Goal: Task Accomplishment & Management: Use online tool/utility

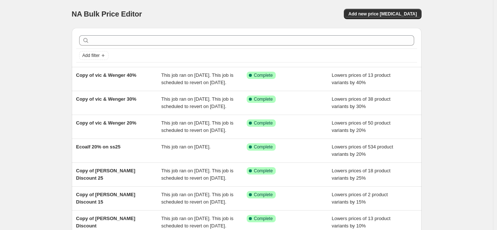
click at [388, 7] on div "NA Bulk Price Editor. This page is ready NA Bulk Price Editor Add new price cha…" at bounding box center [246, 14] width 349 height 28
click at [387, 14] on span "Add new price change job" at bounding box center [382, 14] width 68 height 6
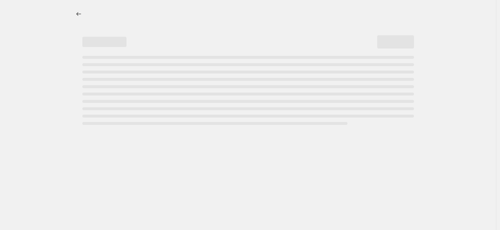
select select "percentage"
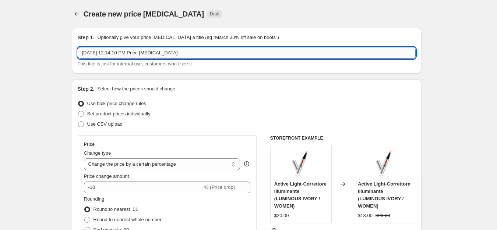
click at [166, 57] on input "Aug 18, 2025, 12:14:10 PM Price change job" at bounding box center [247, 53] width 338 height 12
type input "Mac end of sale 20"
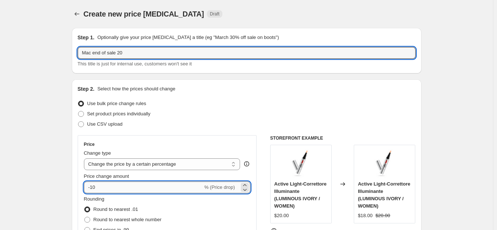
click at [118, 190] on input "-10" at bounding box center [143, 188] width 119 height 12
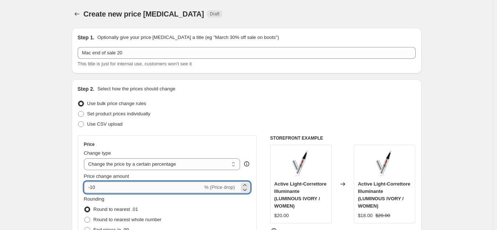
type input "-1"
type input "-20"
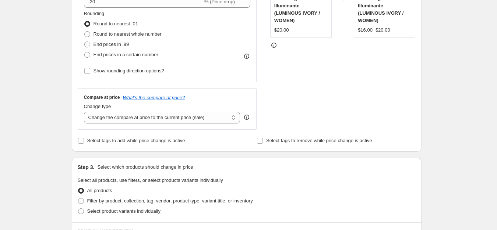
scroll to position [257, 0]
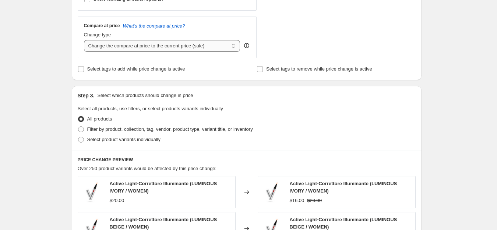
click at [150, 46] on select "Change the compare at price to the current price (sale) Change the compare at p…" at bounding box center [162, 46] width 156 height 12
select select "no_change"
click at [85, 40] on select "Change the compare at price to the current price (sale) Change the compare at p…" at bounding box center [162, 46] width 156 height 12
drag, startPoint x: 120, startPoint y: 122, endPoint x: 119, endPoint y: 129, distance: 6.7
click at [119, 123] on div "All products" at bounding box center [247, 119] width 338 height 10
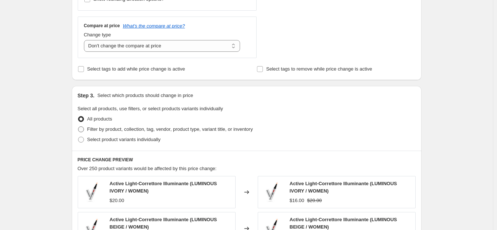
click at [118, 131] on span "Filter by product, collection, tag, vendor, product type, variant title, or inv…" at bounding box center [170, 130] width 166 height 6
click at [78, 127] on input "Filter by product, collection, tag, vendor, product type, variant title, or inv…" at bounding box center [78, 127] width 0 height 0
radio input "true"
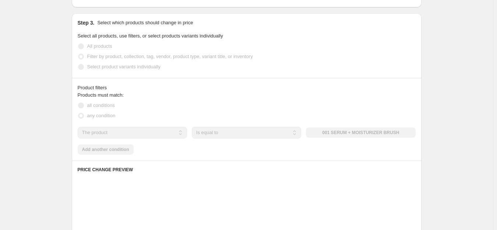
scroll to position [331, 0]
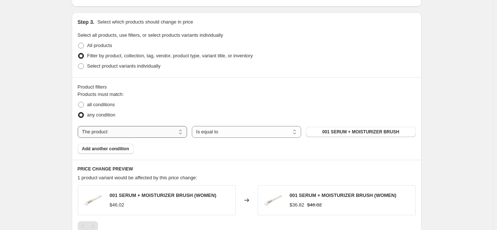
click at [122, 129] on select "The product The product's collection The product's tag The product's vendor The…" at bounding box center [132, 132] width 109 height 12
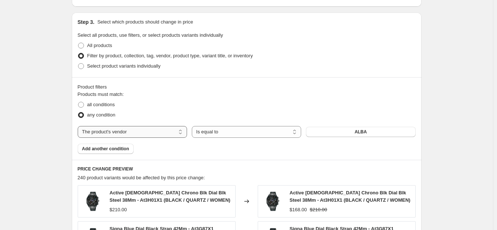
click at [126, 131] on select "The product The product's collection The product's tag The product's vendor The…" at bounding box center [132, 132] width 109 height 12
select select "tag"
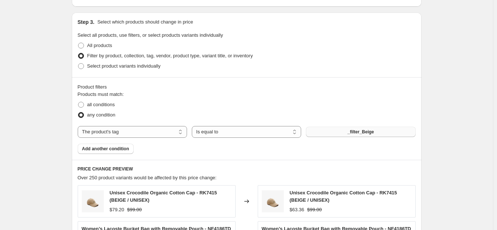
click at [341, 134] on button "_filter_Beige" at bounding box center [360, 132] width 109 height 10
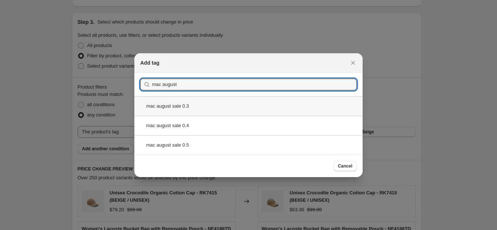
type input "mac august"
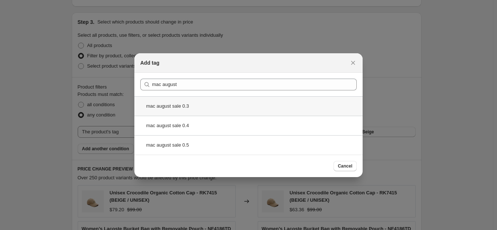
click at [192, 103] on div "mac august sale 0.3" at bounding box center [248, 105] width 228 height 19
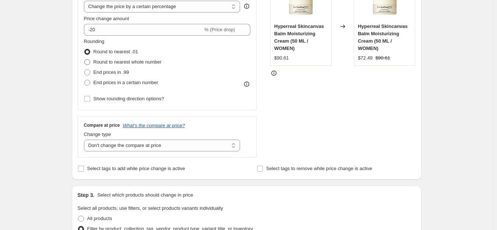
scroll to position [147, 0]
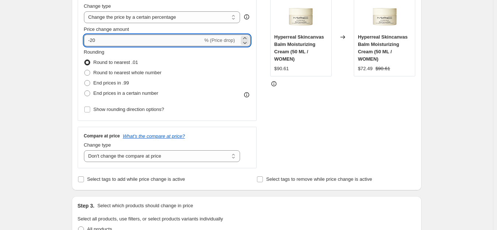
click at [114, 42] on input "-20" at bounding box center [143, 41] width 119 height 12
type input "-2"
type input "-30"
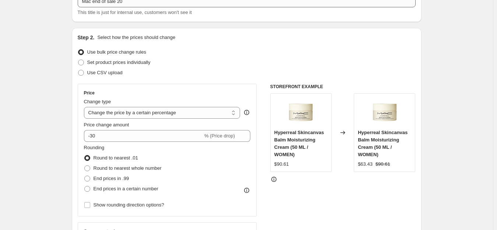
scroll to position [0, 0]
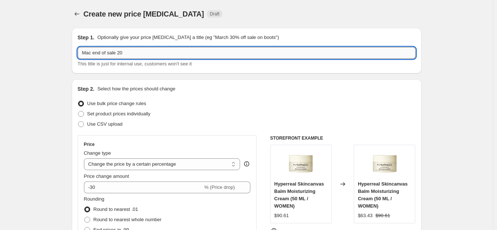
click at [182, 57] on input "Mac end of sale 20" at bounding box center [247, 53] width 338 height 12
type input "Mac end of sale 30"
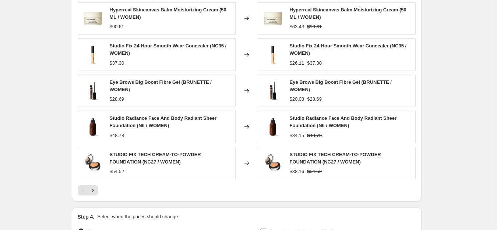
scroll to position [598, 0]
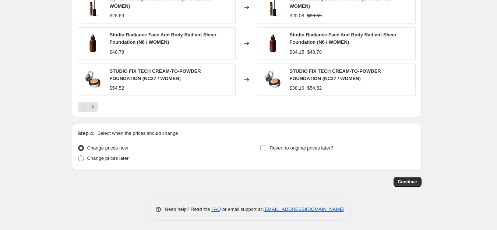
click at [97, 156] on span "Change prices later" at bounding box center [108, 159] width 42 height 6
click at [78, 156] on input "Change prices later" at bounding box center [78, 156] width 0 height 0
radio input "true"
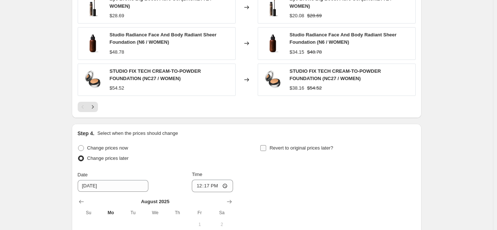
click at [281, 148] on span "Revert to original prices later?" at bounding box center [301, 148] width 64 height 6
click at [266, 148] on input "Revert to original prices later?" at bounding box center [263, 148] width 6 height 6
checkbox input "true"
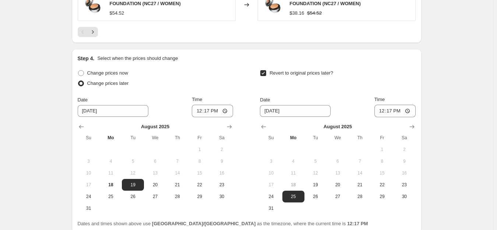
scroll to position [735, 0]
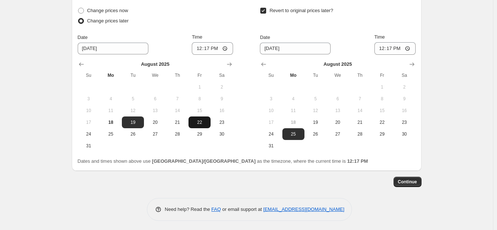
click at [199, 121] on span "22" at bounding box center [199, 123] width 16 height 6
type input "8/22/2025"
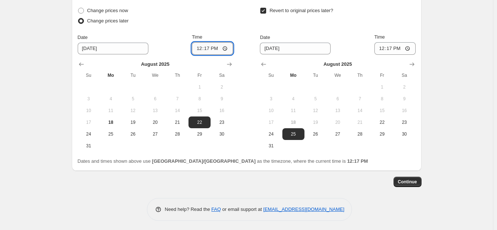
click at [197, 49] on input "12:17" at bounding box center [212, 48] width 41 height 13
type input "00:00"
click at [415, 61] on icon "Show next month, September 2025" at bounding box center [411, 64] width 7 height 7
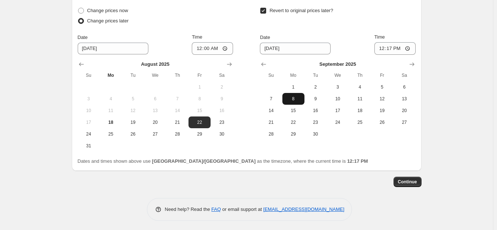
click at [291, 97] on span "8" at bounding box center [293, 99] width 16 height 6
type input "9/8/2025"
click at [383, 46] on input "12:17" at bounding box center [394, 48] width 41 height 13
type input "23:59"
click at [412, 183] on button "Continue" at bounding box center [407, 182] width 28 height 10
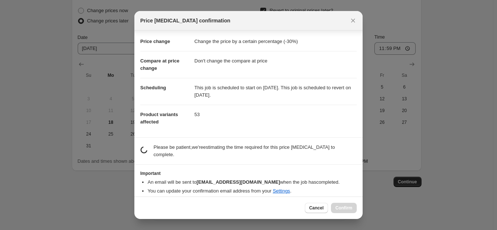
scroll to position [10, 0]
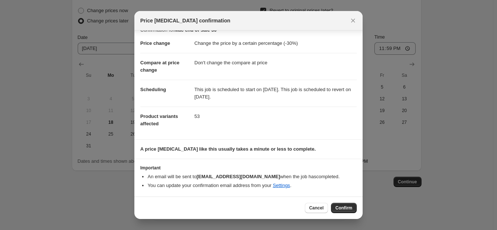
click at [200, 184] on li "You can update your confirmation email address from your Settings ." at bounding box center [252, 185] width 209 height 7
click at [346, 209] on span "Confirm" at bounding box center [343, 208] width 17 height 6
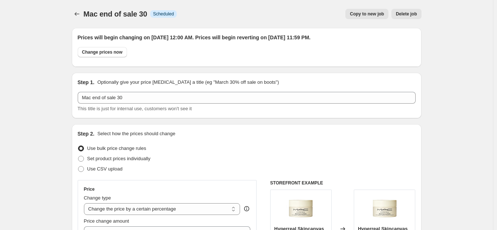
click at [380, 15] on span "Copy to new job" at bounding box center [366, 14] width 34 height 6
select select "percentage"
select select "no_change"
select select "tag"
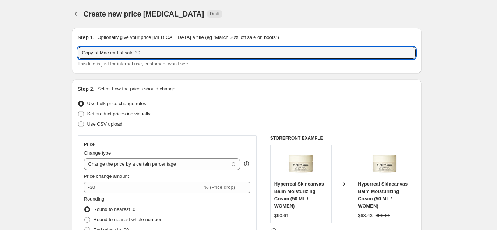
drag, startPoint x: 100, startPoint y: 53, endPoint x: 59, endPoint y: 54, distance: 41.6
click at [121, 52] on input "Mac end of sale 30" at bounding box center [247, 53] width 338 height 12
type input "Mac end of sale 40"
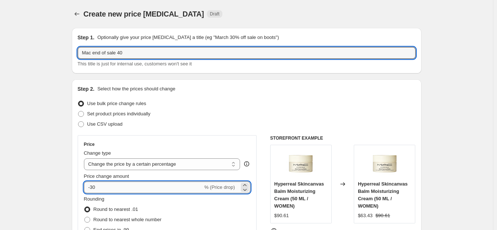
click at [124, 187] on input "-30" at bounding box center [143, 188] width 119 height 12
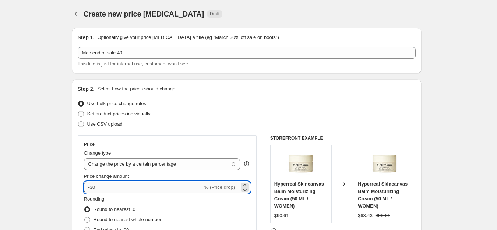
type input "-3"
type input "-40"
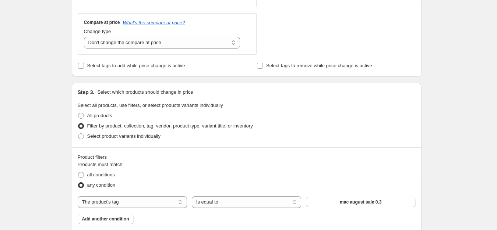
scroll to position [368, 0]
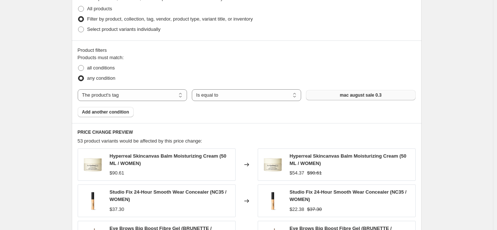
click at [332, 96] on button "mac august sale 0.3" at bounding box center [360, 95] width 109 height 10
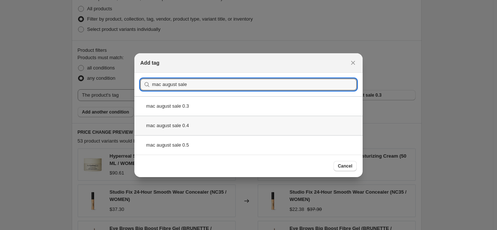
type input "mac august sale"
click at [188, 128] on div "mac august sale 0.4" at bounding box center [248, 125] width 228 height 19
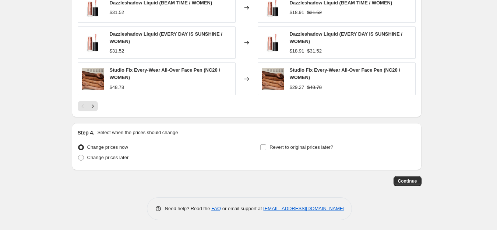
scroll to position [593, 0]
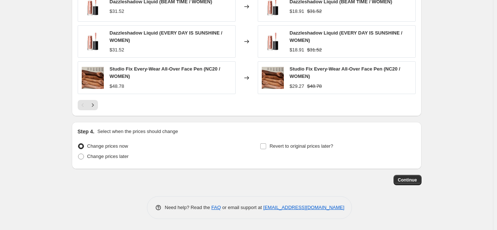
drag, startPoint x: 118, startPoint y: 153, endPoint x: 185, endPoint y: 166, distance: 67.7
click at [118, 154] on span "Change prices later" at bounding box center [108, 157] width 42 height 6
click at [78, 154] on input "Change prices later" at bounding box center [78, 154] width 0 height 0
radio input "true"
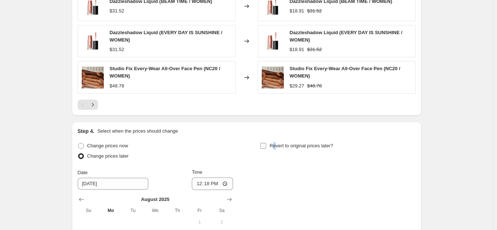
click at [276, 144] on span "Revert to original prices later?" at bounding box center [301, 146] width 64 height 6
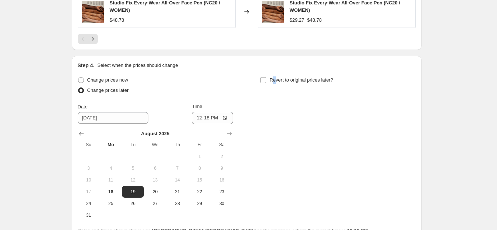
scroll to position [731, 0]
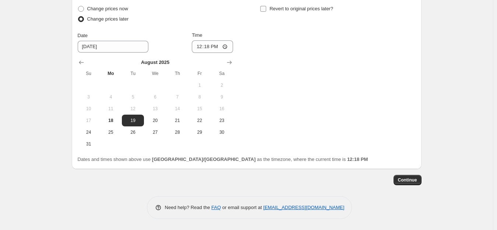
click at [270, 8] on label "Revert to original prices later?" at bounding box center [296, 9] width 73 height 10
click at [266, 8] on input "Revert to original prices later?" at bounding box center [263, 9] width 6 height 6
checkbox input "true"
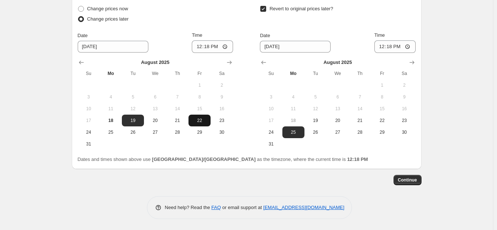
click at [199, 122] on span "22" at bounding box center [199, 121] width 16 height 6
type input "8/22/2025"
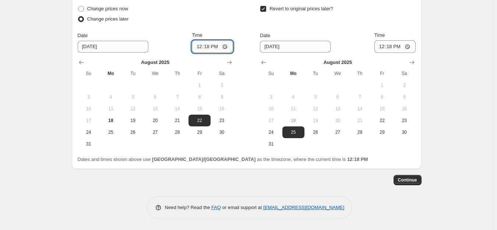
click at [198, 46] on input "12:18" at bounding box center [212, 46] width 41 height 13
type input "00:00"
click at [415, 59] on icon "Show next month, September 2025" at bounding box center [411, 62] width 7 height 7
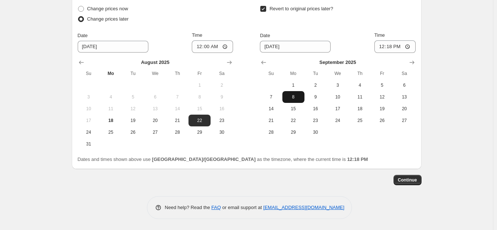
click at [295, 99] on span "8" at bounding box center [293, 97] width 16 height 6
type input "9/8/2025"
click at [386, 46] on input "12:18" at bounding box center [394, 46] width 41 height 13
type input "23:59"
click at [411, 181] on span "Continue" at bounding box center [407, 180] width 19 height 6
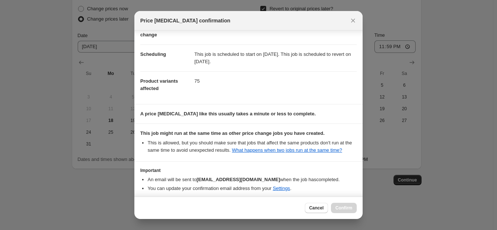
scroll to position [78, 0]
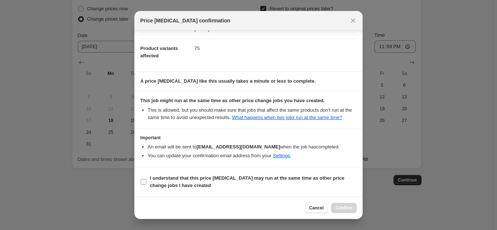
click at [184, 188] on b "I understand that this price change job may run at the same time as other price…" at bounding box center [247, 181] width 194 height 13
click at [146, 185] on input "I understand that this price change job may run at the same time as other price…" at bounding box center [144, 182] width 6 height 6
checkbox input "true"
click at [349, 209] on span "Confirm" at bounding box center [343, 208] width 17 height 6
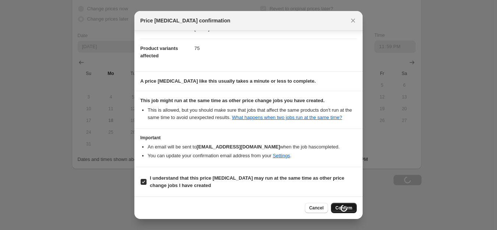
type input "Mac end of sale 40"
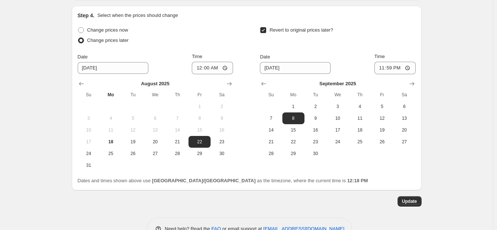
scroll to position [775, 0]
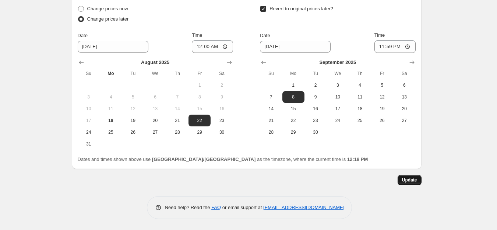
click at [408, 178] on span "Update" at bounding box center [409, 180] width 15 height 6
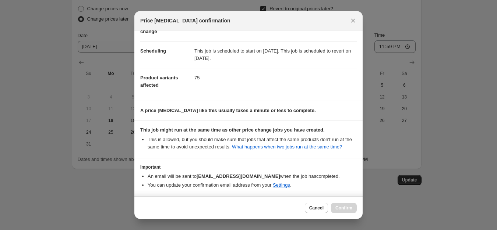
scroll to position [78, 0]
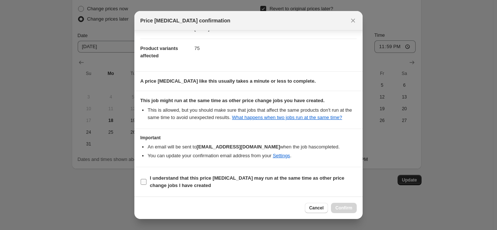
drag, startPoint x: 191, startPoint y: 174, endPoint x: 215, endPoint y: 187, distance: 27.1
click at [191, 175] on span "I understand that this price change job may run at the same time as other price…" at bounding box center [253, 182] width 207 height 15
click at [146, 179] on input "I understand that this price change job may run at the same time as other price…" at bounding box center [144, 182] width 6 height 6
checkbox input "true"
click at [351, 203] on button "Confirm" at bounding box center [344, 208] width 26 height 10
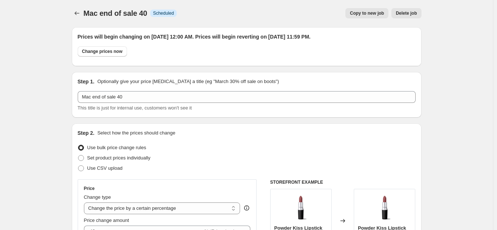
scroll to position [0, 0]
click at [367, 15] on span "Copy to new job" at bounding box center [366, 14] width 34 height 6
select select "percentage"
select select "no_change"
select select "tag"
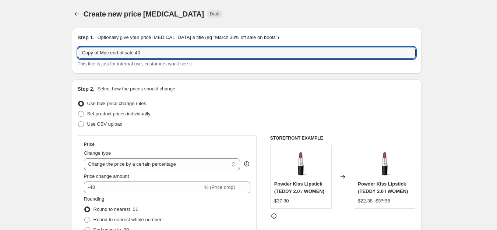
drag, startPoint x: 102, startPoint y: 53, endPoint x: 59, endPoint y: 51, distance: 43.4
click at [121, 54] on input "Mac end of sale 40" at bounding box center [247, 53] width 338 height 12
type input "Mac end of sale 50"
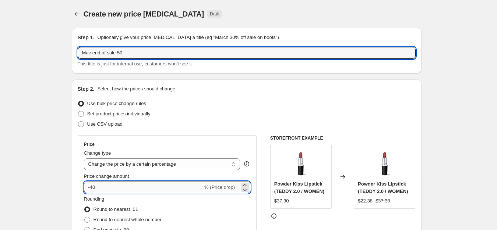
click at [113, 183] on input "-40" at bounding box center [143, 188] width 119 height 12
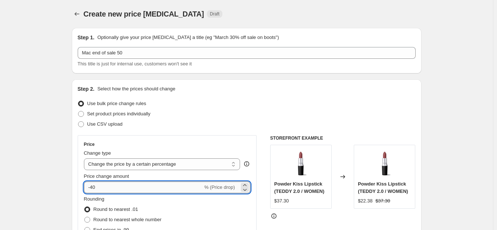
type input "-4"
type input "-50"
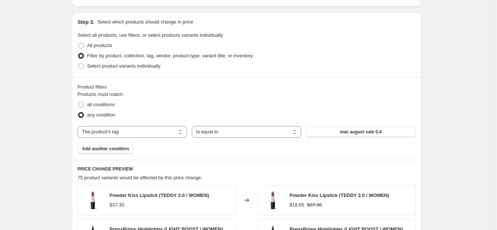
scroll to position [368, 0]
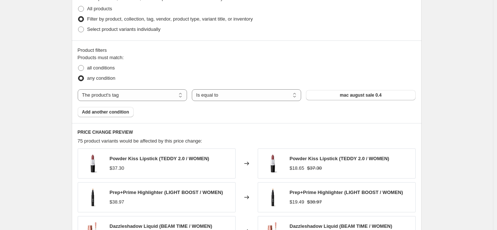
click at [334, 133] on h6 "PRICE CHANGE PREVIEW" at bounding box center [247, 132] width 338 height 6
click at [323, 96] on button "mac august sale 0.4" at bounding box center [360, 95] width 109 height 10
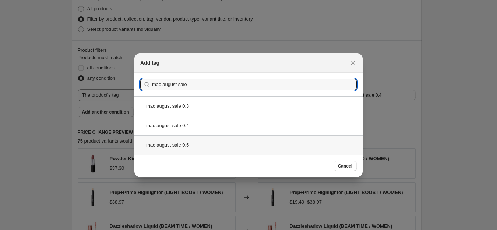
type input "mac august sale"
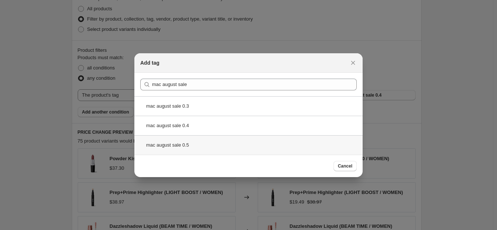
click at [192, 147] on div "mac august sale 0.5" at bounding box center [248, 144] width 228 height 19
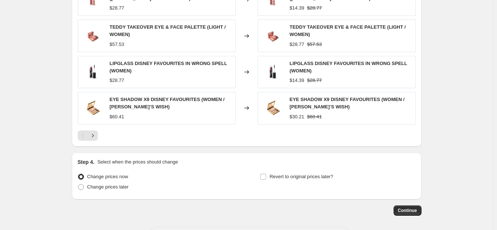
scroll to position [595, 0]
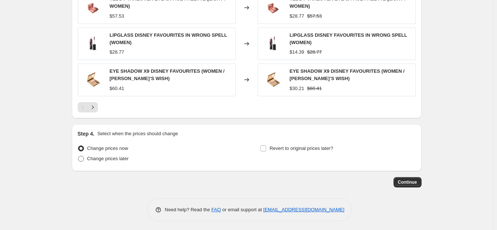
click at [122, 157] on span "Change prices later" at bounding box center [108, 159] width 42 height 6
click at [78, 156] on input "Change prices later" at bounding box center [78, 156] width 0 height 0
radio input "true"
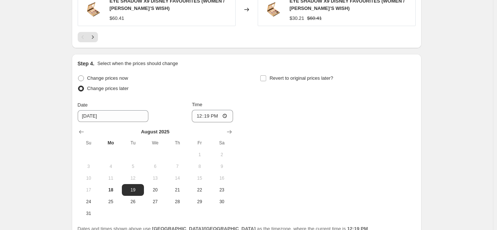
scroll to position [733, 0]
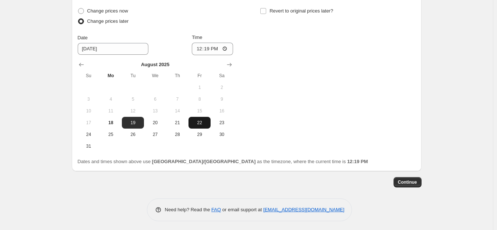
click at [199, 121] on span "22" at bounding box center [199, 123] width 16 height 6
type input "8/22/2025"
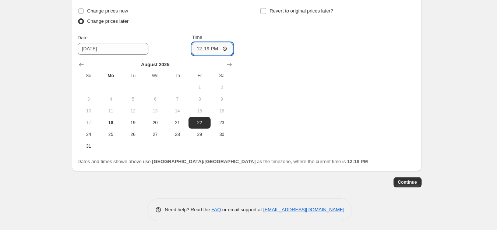
click at [199, 45] on input "12:19" at bounding box center [212, 49] width 41 height 13
type input "12:00"
drag, startPoint x: 290, startPoint y: 7, endPoint x: 316, endPoint y: 27, distance: 33.1
click at [290, 8] on span "Revert to original prices later?" at bounding box center [301, 11] width 64 height 6
click at [266, 8] on input "Revert to original prices later?" at bounding box center [263, 11] width 6 height 6
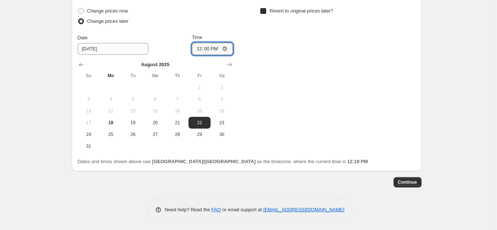
checkbox input "true"
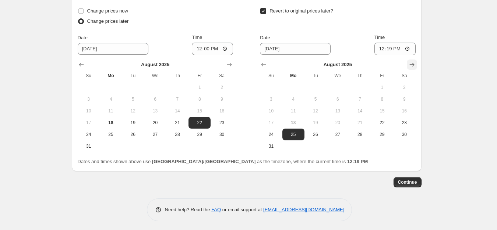
click at [411, 62] on icon "Show next month, September 2025" at bounding box center [411, 64] width 7 height 7
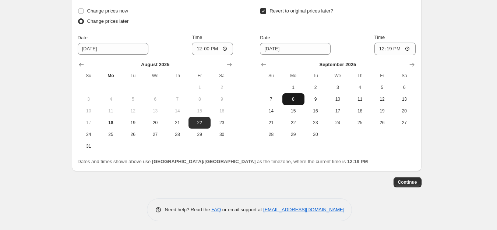
click at [298, 100] on span "8" at bounding box center [293, 99] width 16 height 6
type input "9/8/2025"
click at [384, 47] on input "12:19" at bounding box center [394, 49] width 41 height 13
type input "23:59"
click at [412, 180] on span "Continue" at bounding box center [407, 183] width 19 height 6
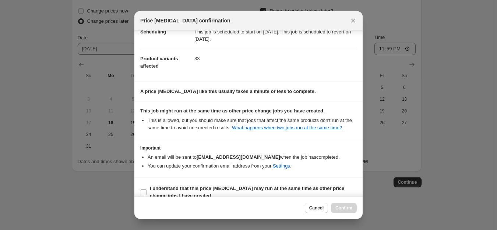
scroll to position [78, 0]
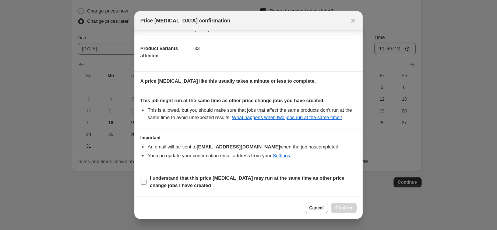
click at [193, 181] on b "I understand that this price change job may run at the same time as other price…" at bounding box center [247, 181] width 194 height 13
click at [146, 181] on input "I understand that this price change job may run at the same time as other price…" at bounding box center [144, 182] width 6 height 6
checkbox input "true"
click at [334, 209] on button "Confirm" at bounding box center [344, 208] width 26 height 10
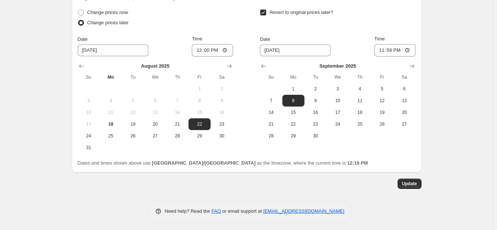
scroll to position [778, 0]
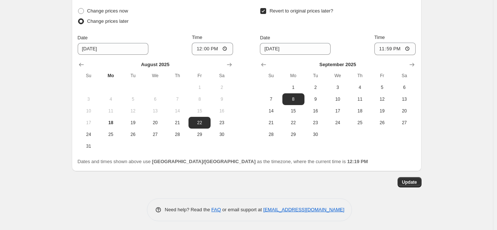
click at [415, 185] on button "Update" at bounding box center [409, 182] width 24 height 10
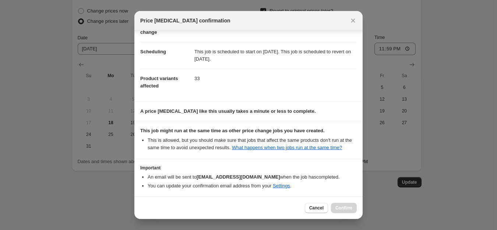
scroll to position [78, 0]
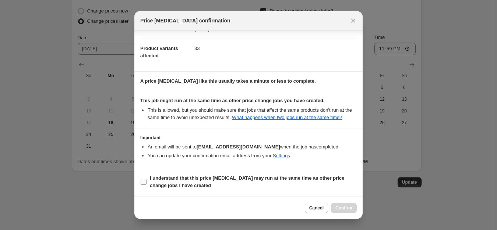
click at [175, 181] on b "I understand that this price change job may run at the same time as other price…" at bounding box center [247, 181] width 194 height 13
click at [146, 181] on input "I understand that this price change job may run at the same time as other price…" at bounding box center [144, 182] width 6 height 6
checkbox input "true"
click at [339, 206] on span "Confirm" at bounding box center [343, 208] width 17 height 6
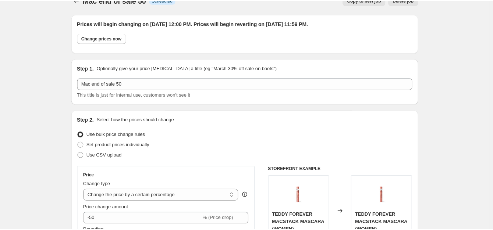
scroll to position [0, 0]
